Goal: Task Accomplishment & Management: Complete application form

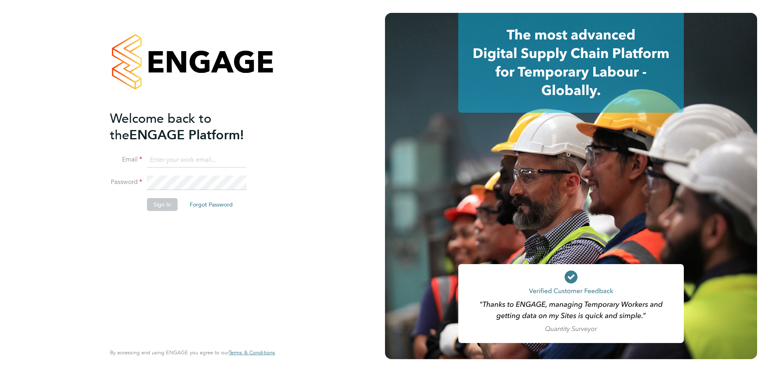
type input "naomi.mutter@vistry.co.uk"
click at [208, 149] on ng-template "Welcome back to the ENGAGE Platform! Email naomi.mutter@vistry.co.uk Password S…" at bounding box center [188, 164] width 157 height 109
click at [164, 202] on button "Sign In" at bounding box center [162, 204] width 31 height 13
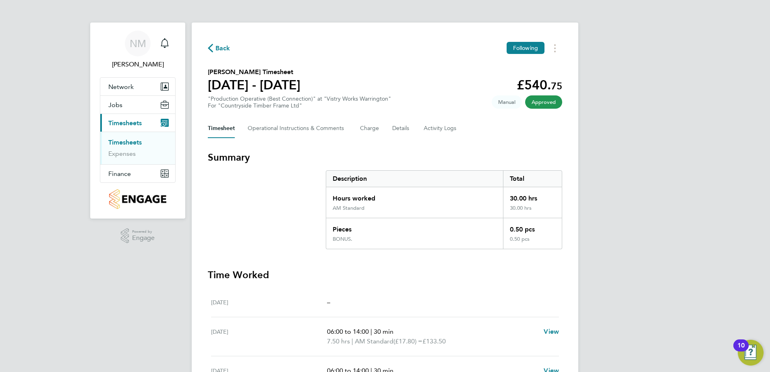
click at [221, 47] on span "Back" at bounding box center [222, 48] width 15 height 10
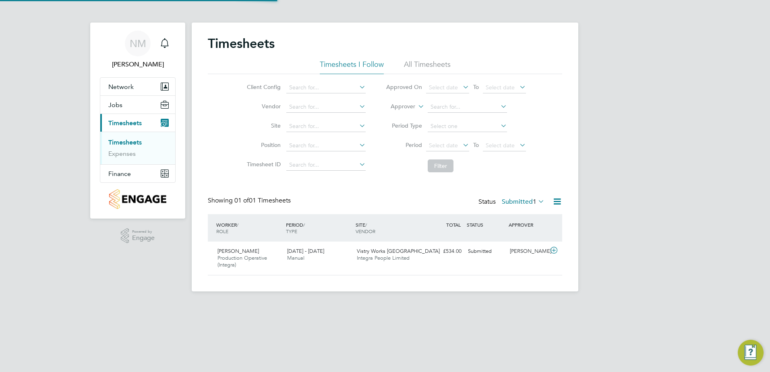
scroll to position [21, 70]
click at [529, 255] on div "[PERSON_NAME]" at bounding box center [527, 251] width 42 height 13
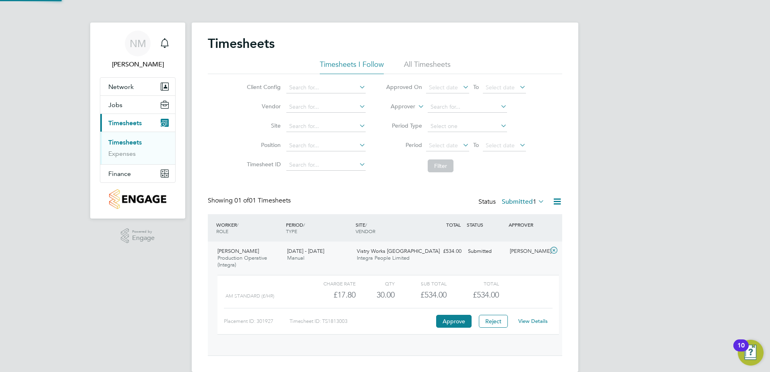
scroll to position [14, 79]
click at [527, 319] on link "View Details" at bounding box center [532, 321] width 29 height 7
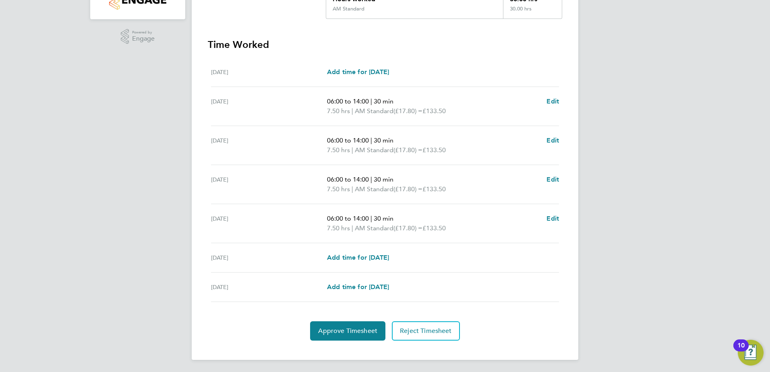
scroll to position [200, 0]
click at [553, 217] on span "Edit" at bounding box center [552, 218] width 12 height 8
select select "30"
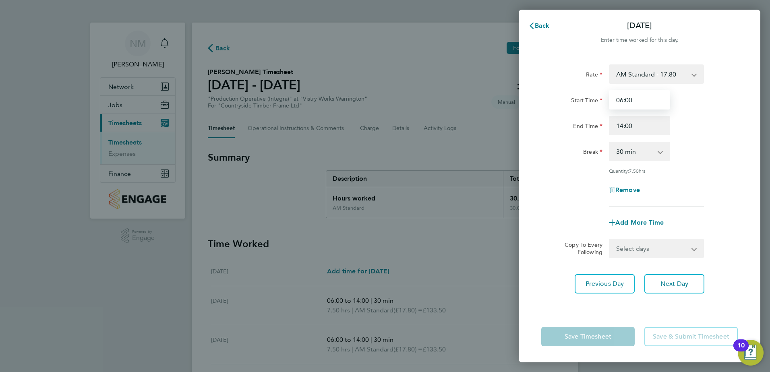
click at [649, 102] on input "06:00" at bounding box center [639, 99] width 61 height 19
drag, startPoint x: 612, startPoint y: 102, endPoint x: 604, endPoint y: 104, distance: 7.4
click at [602, 102] on div "Start Time 06:00" at bounding box center [639, 99] width 203 height 19
type input "08:00"
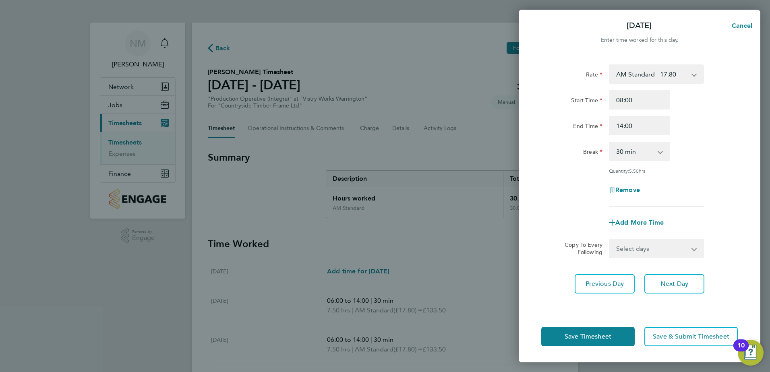
drag, startPoint x: 552, startPoint y: 169, endPoint x: 562, endPoint y: 162, distance: 12.4
click at [554, 167] on div "Quantity: 5.50 hrs" at bounding box center [639, 170] width 203 height 6
click at [585, 336] on span "Save Timesheet" at bounding box center [587, 337] width 47 height 8
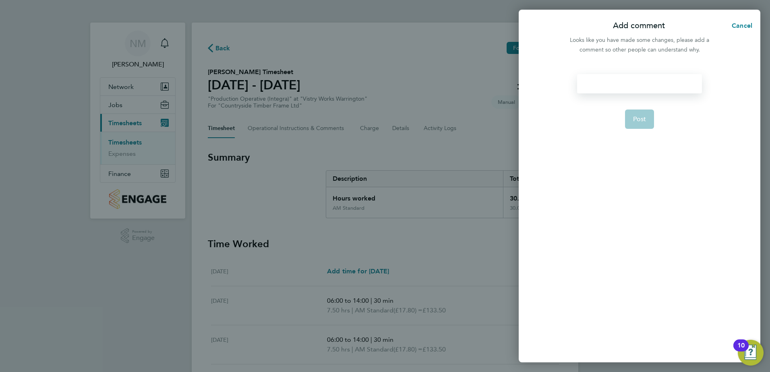
click at [602, 80] on div at bounding box center [639, 83] width 124 height 19
click at [618, 85] on div at bounding box center [639, 83] width 124 height 19
click at [639, 120] on span "Post" at bounding box center [639, 119] width 13 height 8
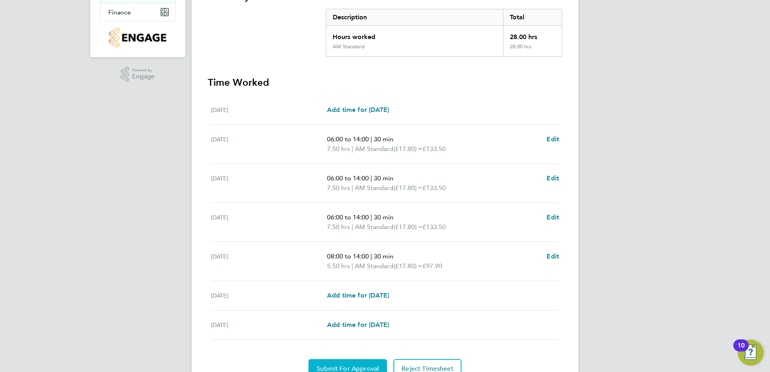
scroll to position [200, 0]
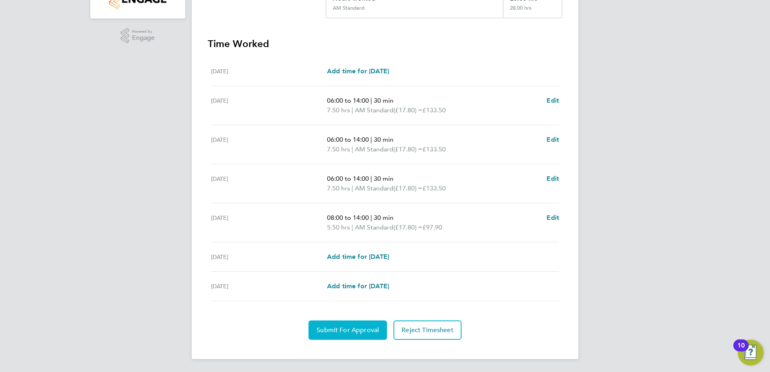
click at [354, 329] on span "Submit For Approval" at bounding box center [347, 330] width 62 height 8
click at [344, 329] on span "Approve Timesheet" at bounding box center [347, 330] width 59 height 8
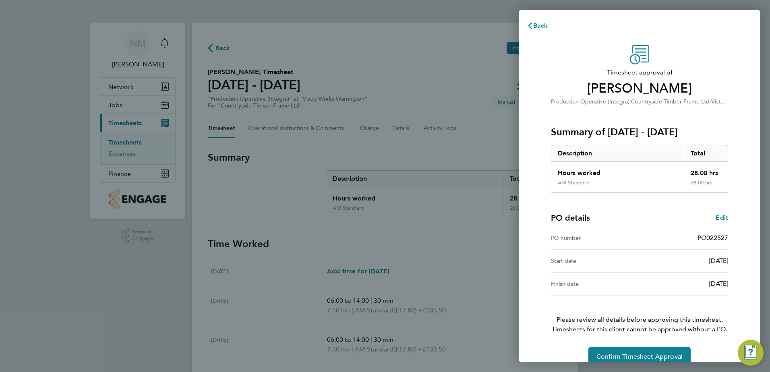
scroll to position [14, 0]
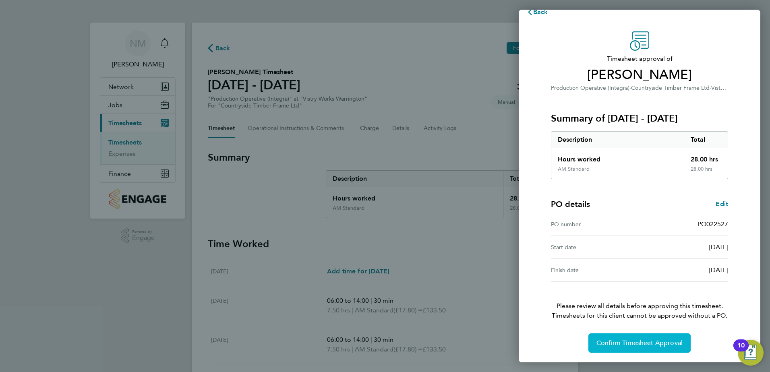
click at [636, 341] on span "Confirm Timesheet Approval" at bounding box center [639, 343] width 86 height 8
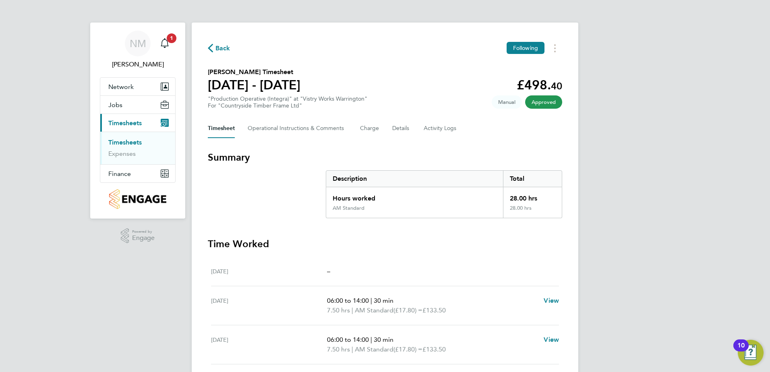
click at [223, 48] on span "Back" at bounding box center [222, 48] width 15 height 10
